Goal: Transaction & Acquisition: Purchase product/service

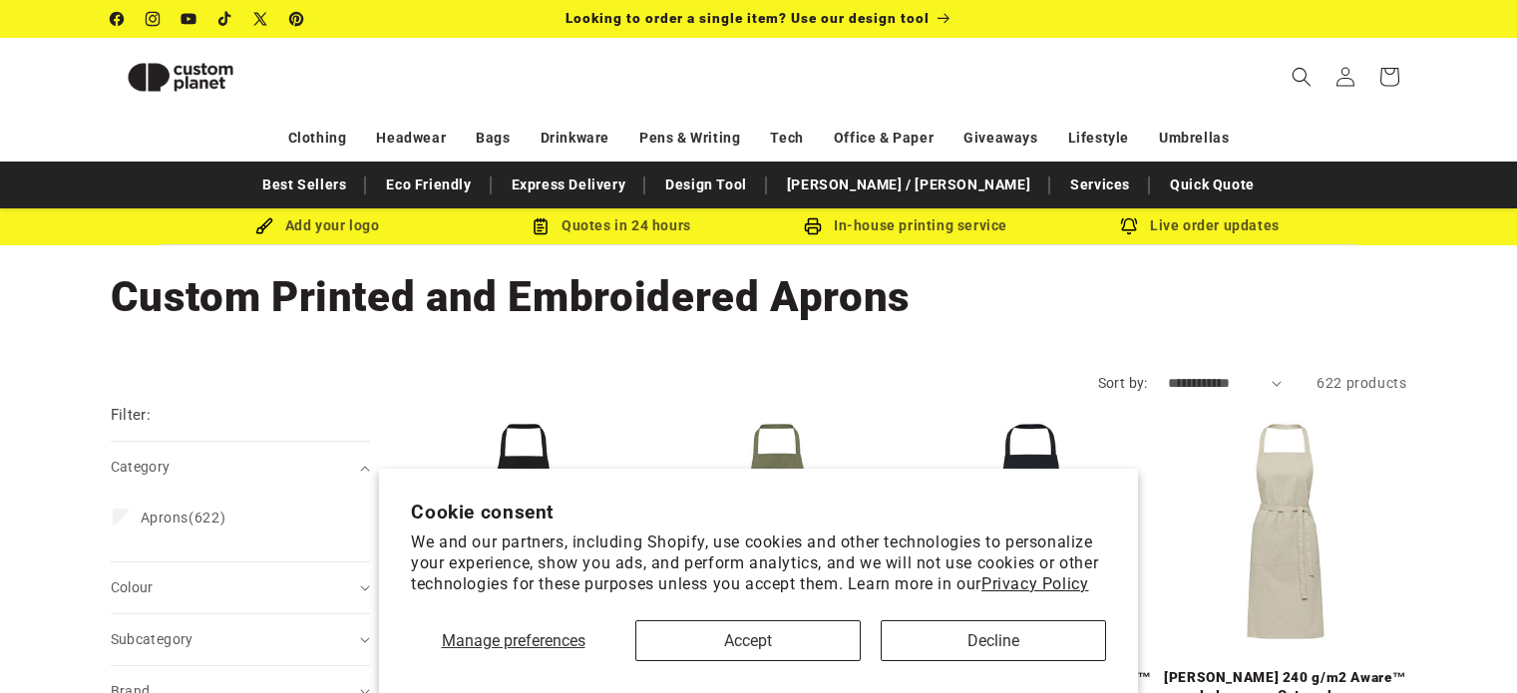
scroll to position [818, 0]
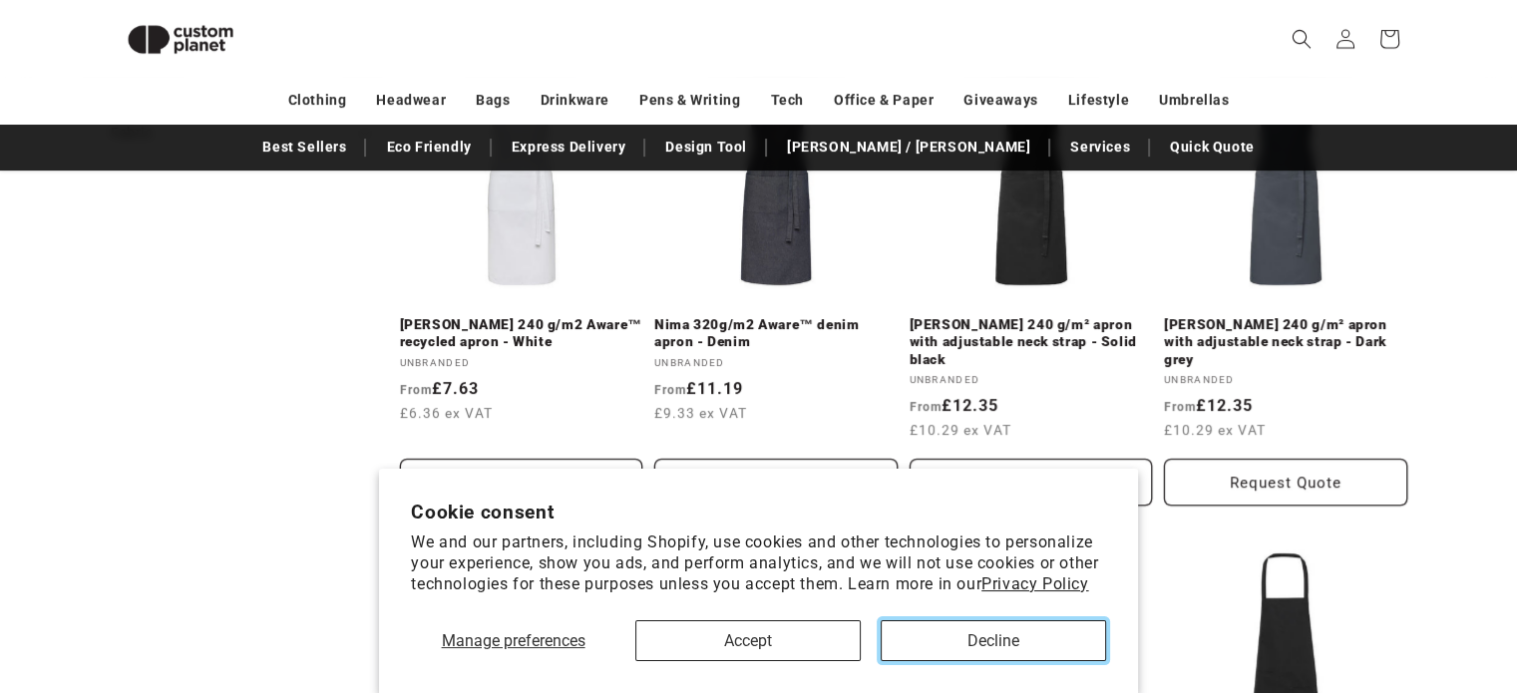
click at [1003, 649] on button "Decline" at bounding box center [993, 640] width 225 height 41
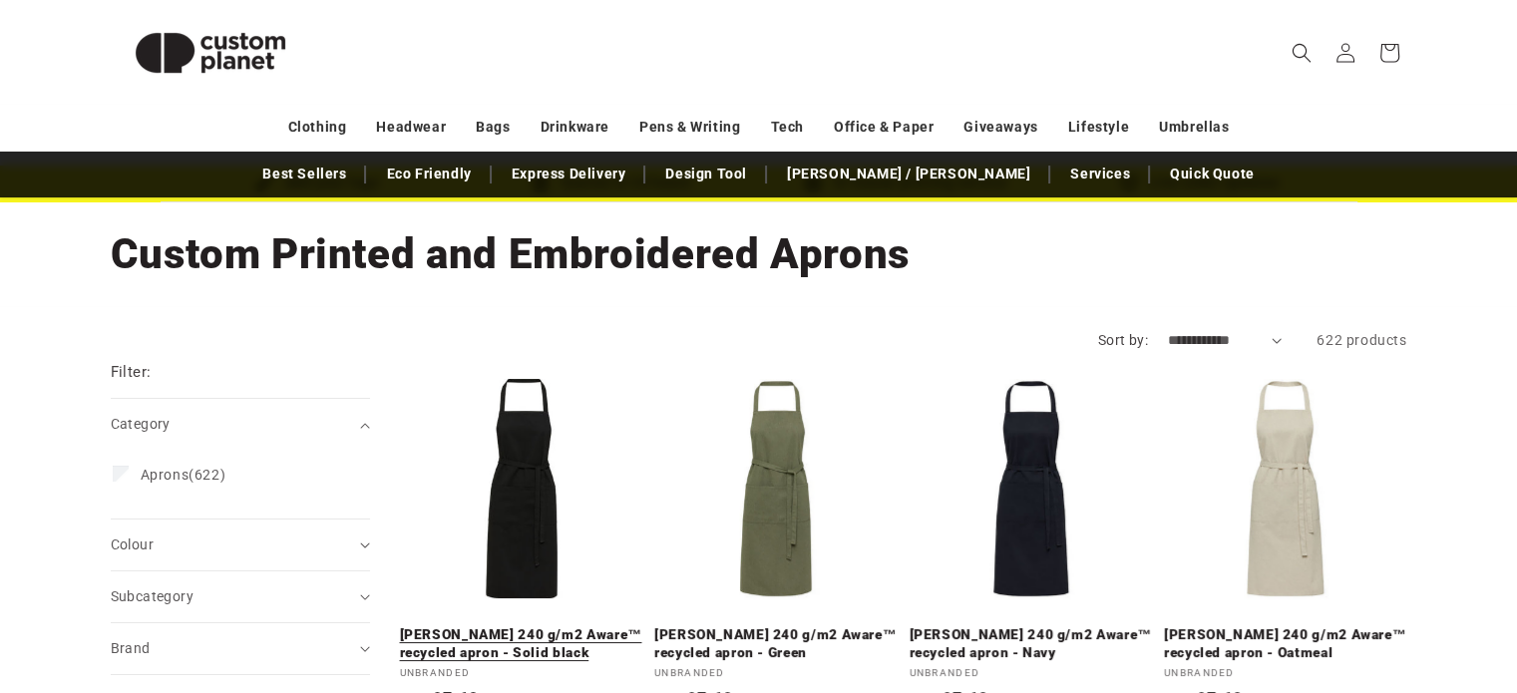
scroll to position [0, 0]
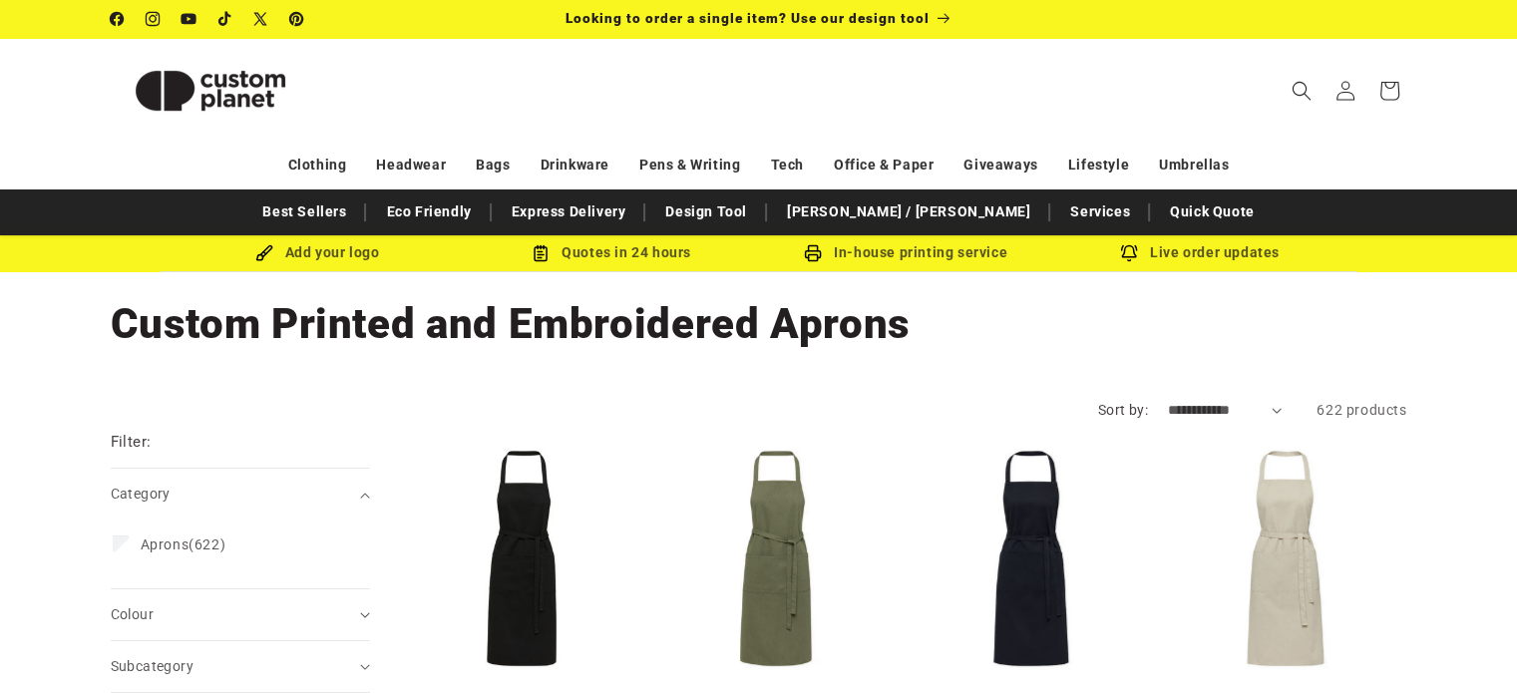
click at [1357, 412] on span "622 products" at bounding box center [1362, 410] width 90 height 16
click at [1242, 415] on select "**********" at bounding box center [1225, 410] width 115 height 21
click at [1199, 338] on h1 "Collection: Custom Printed and Embroidered Aprons" at bounding box center [759, 324] width 1297 height 54
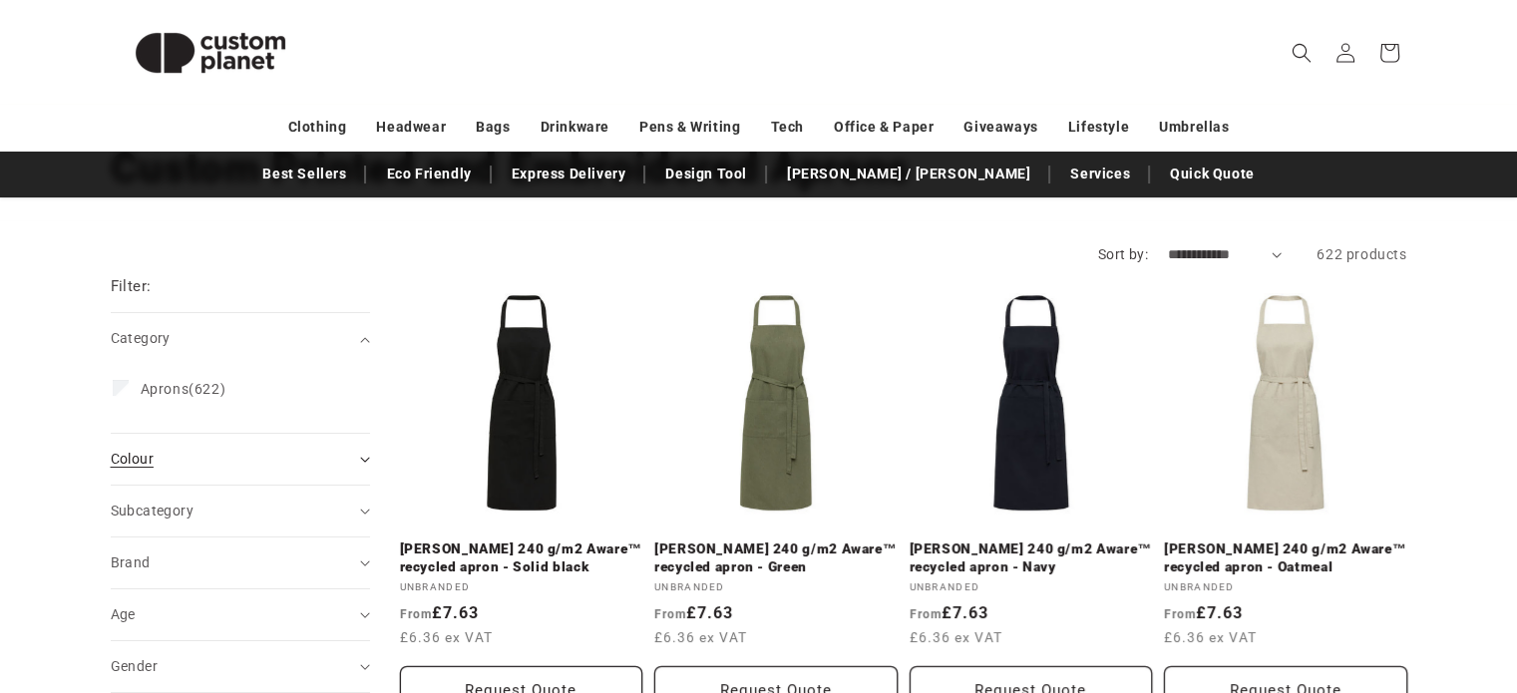
scroll to position [283, 0]
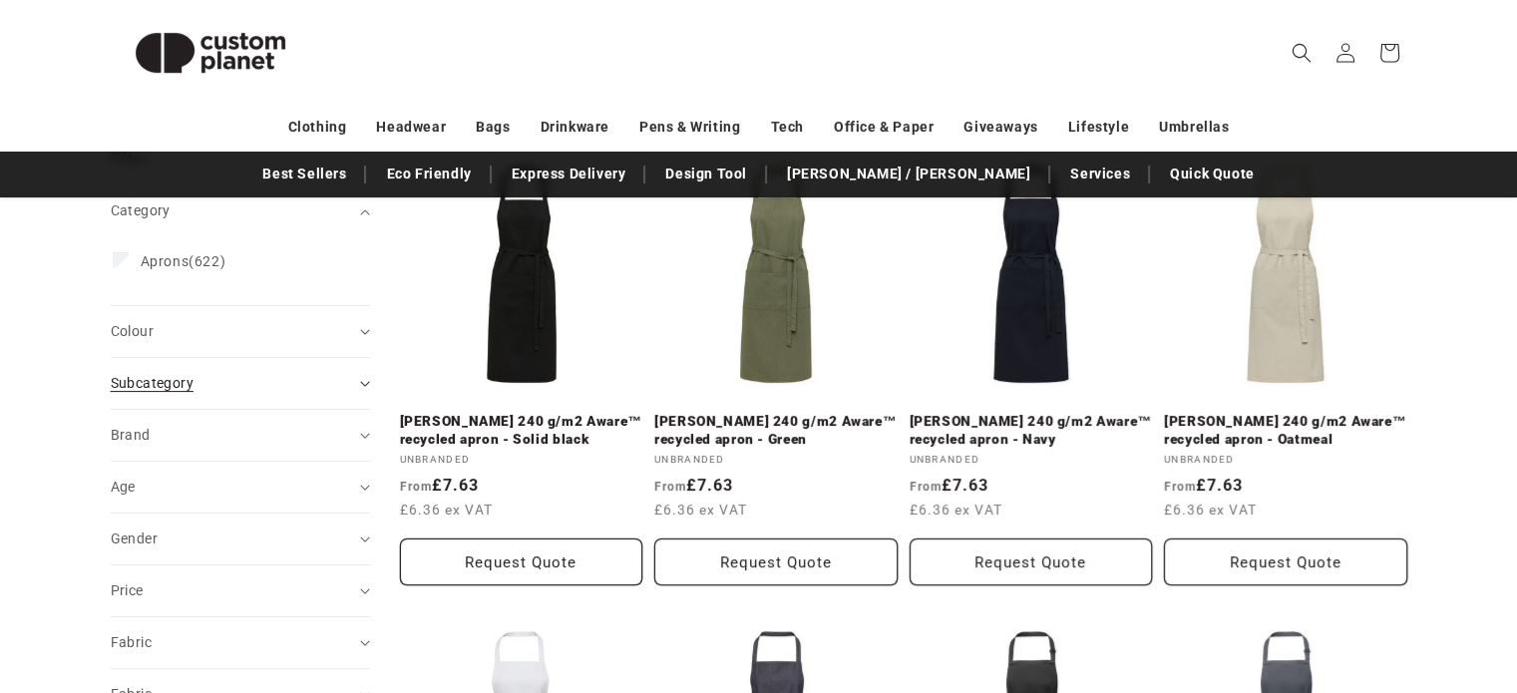
click at [354, 374] on summary "Subcategory (0)" at bounding box center [240, 383] width 259 height 51
click at [352, 382] on summary "Subcategory (0)" at bounding box center [240, 383] width 259 height 51
click at [363, 446] on summary "Brand (0)" at bounding box center [240, 435] width 259 height 51
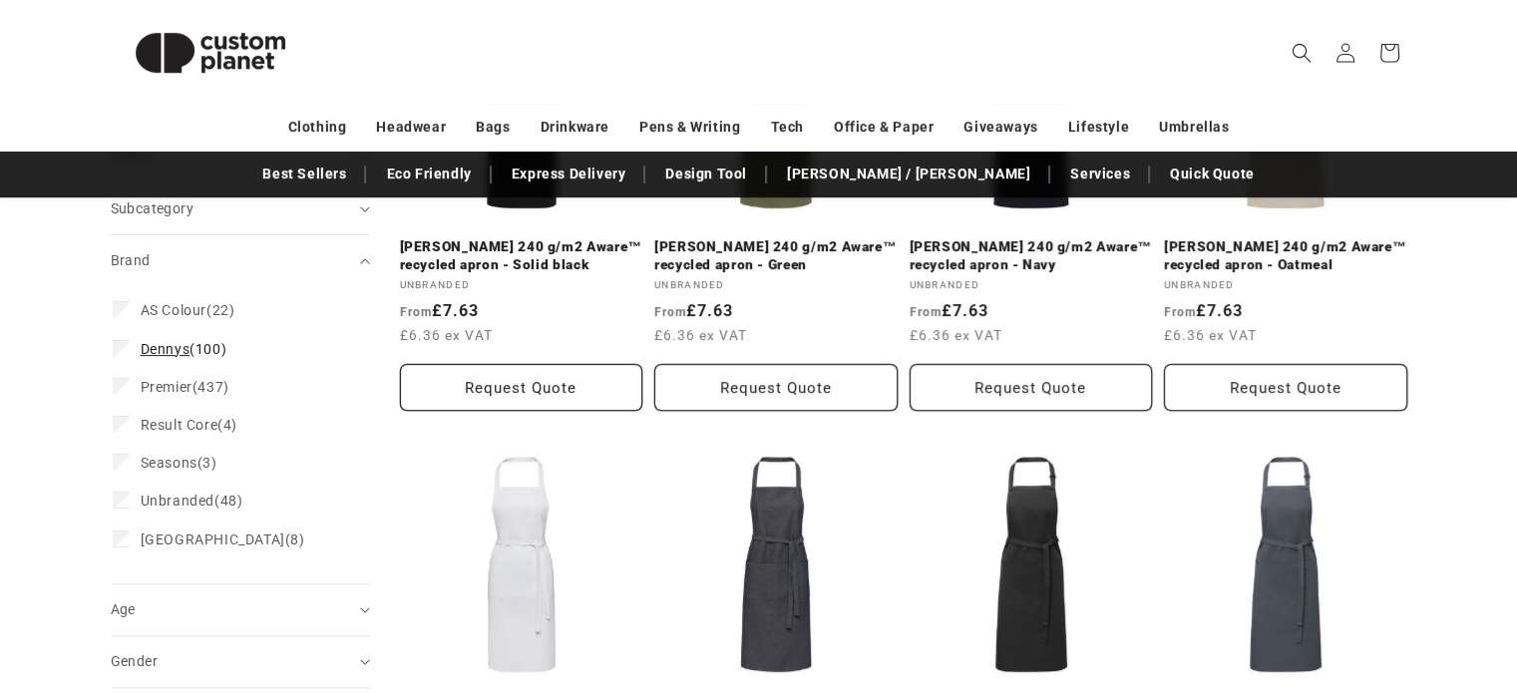
scroll to position [457, 0]
click at [367, 254] on summary "Brand (0)" at bounding box center [240, 261] width 259 height 51
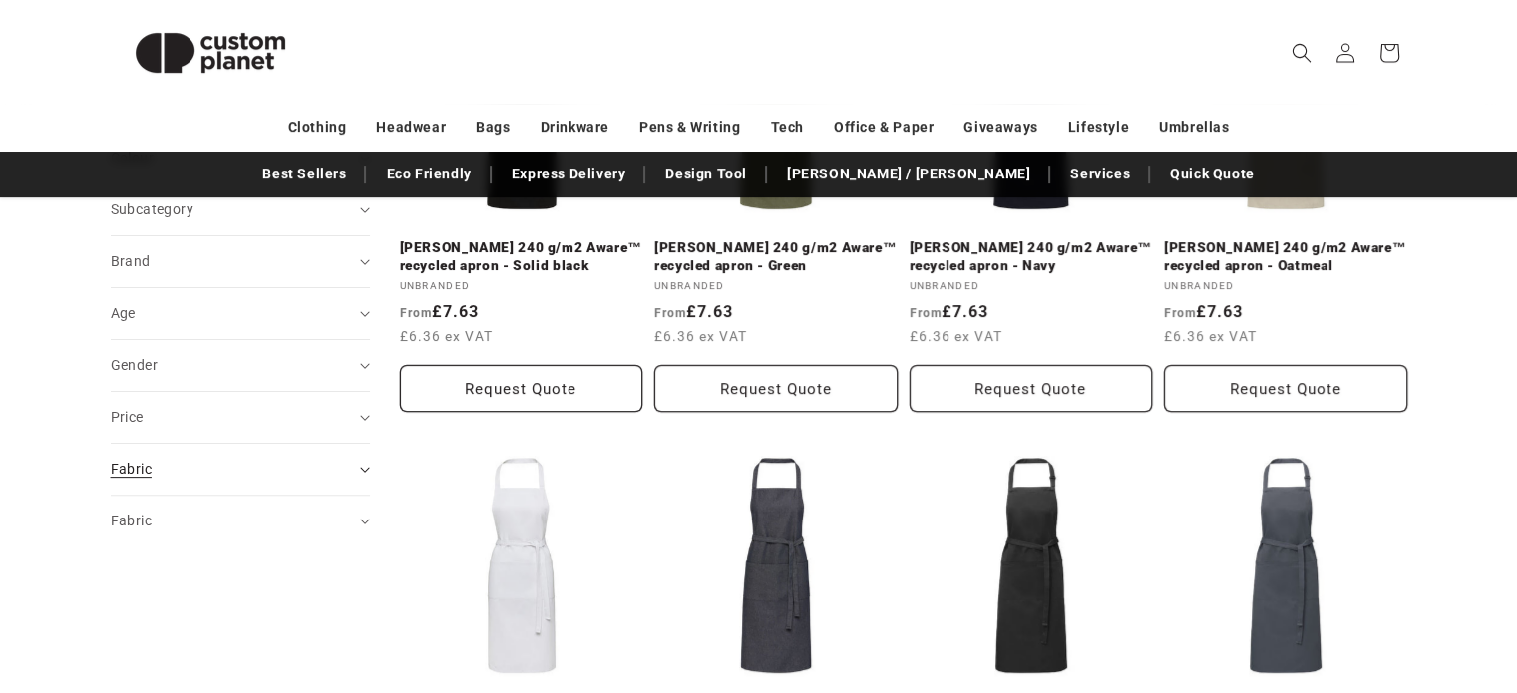
click at [343, 474] on div "Fabric (0)" at bounding box center [232, 469] width 242 height 21
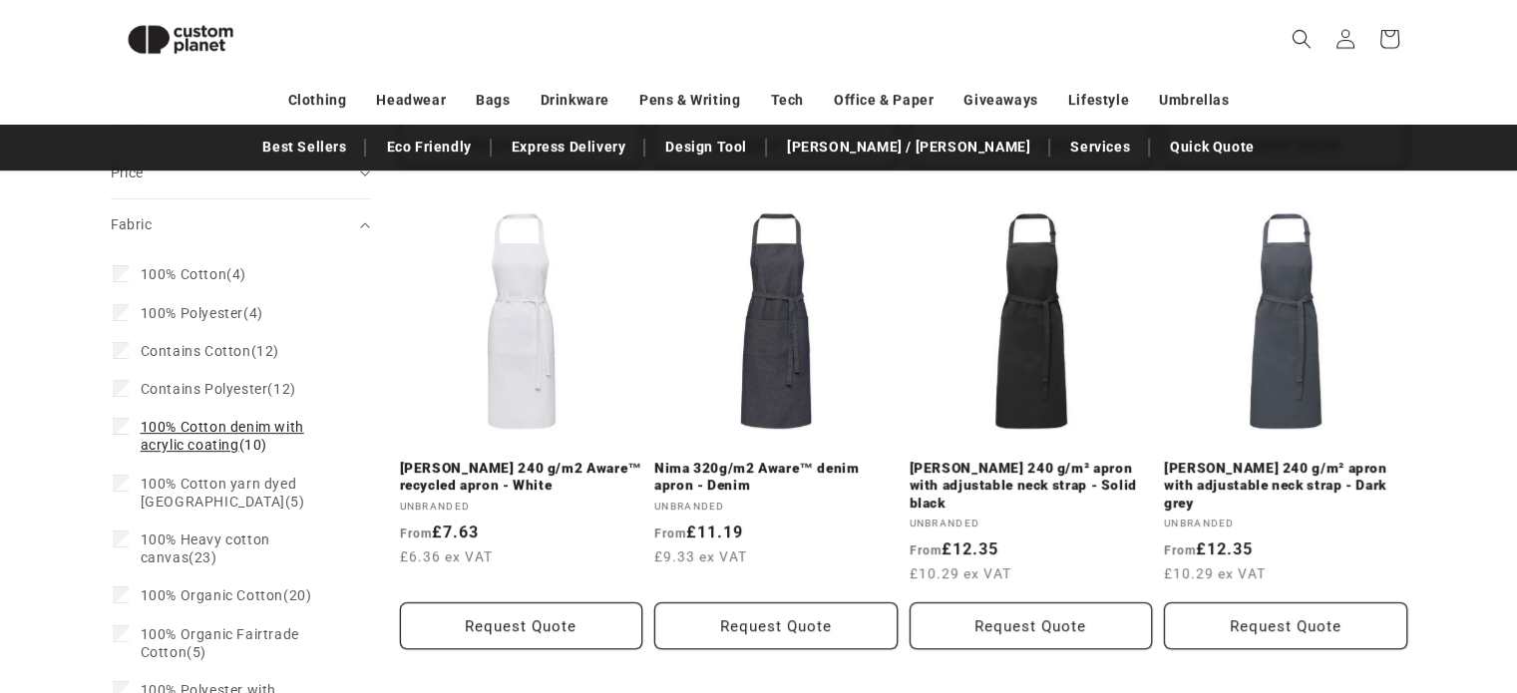
scroll to position [673, 0]
